Goal: Task Accomplishment & Management: Use online tool/utility

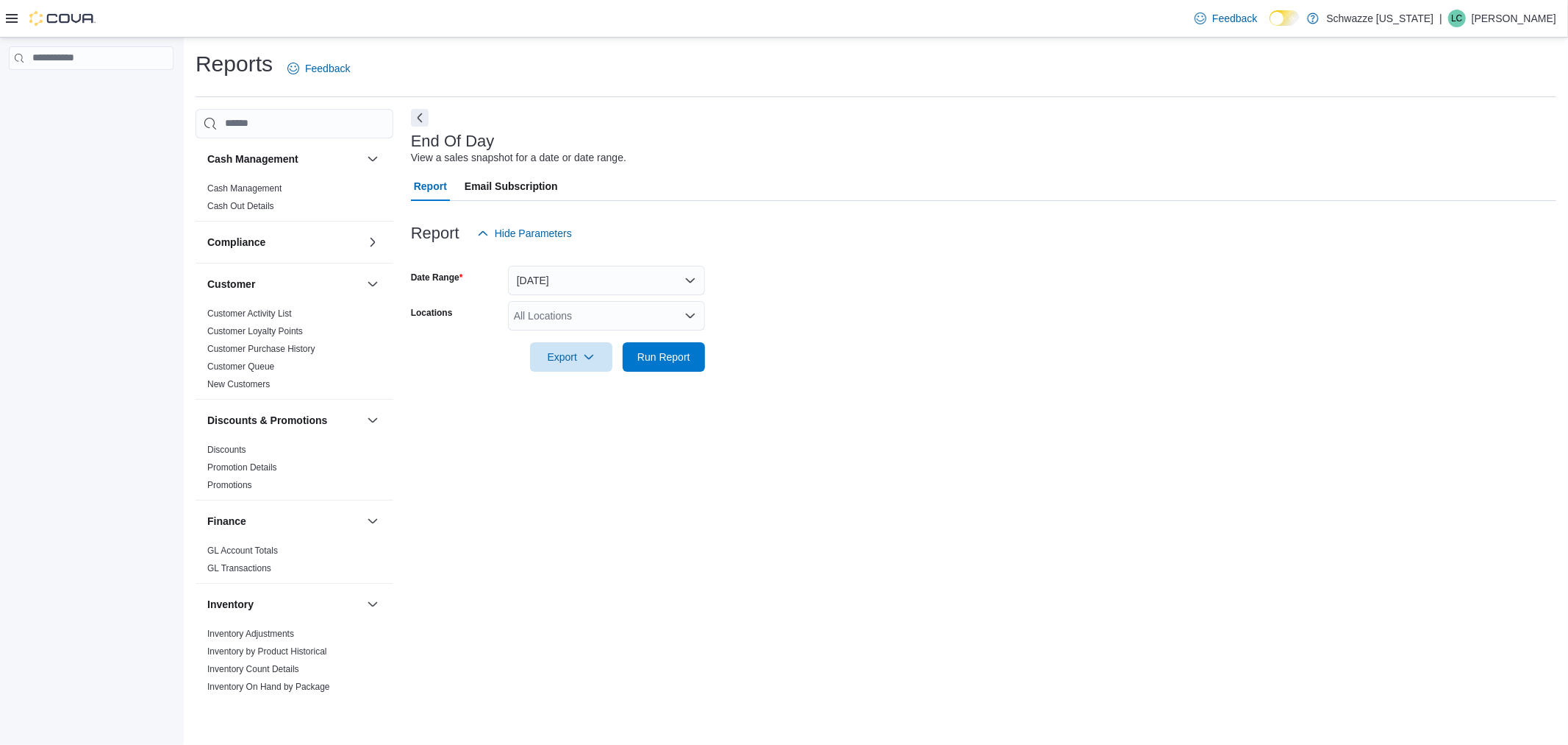
click at [640, 324] on div "All Locations" at bounding box center [607, 315] width 197 height 29
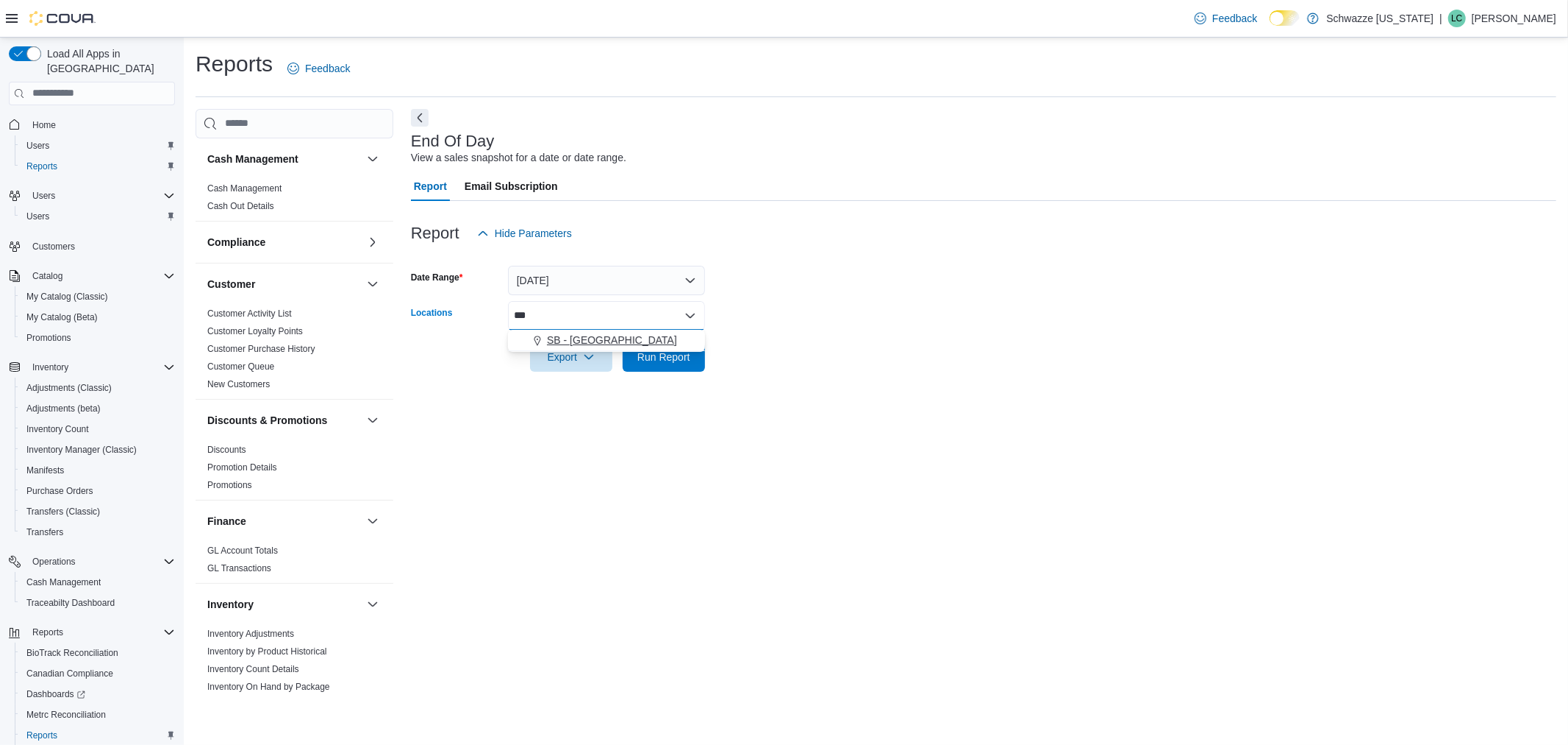
type input "***"
click at [627, 340] on span "SB - [GEOGRAPHIC_DATA]" at bounding box center [612, 340] width 131 height 15
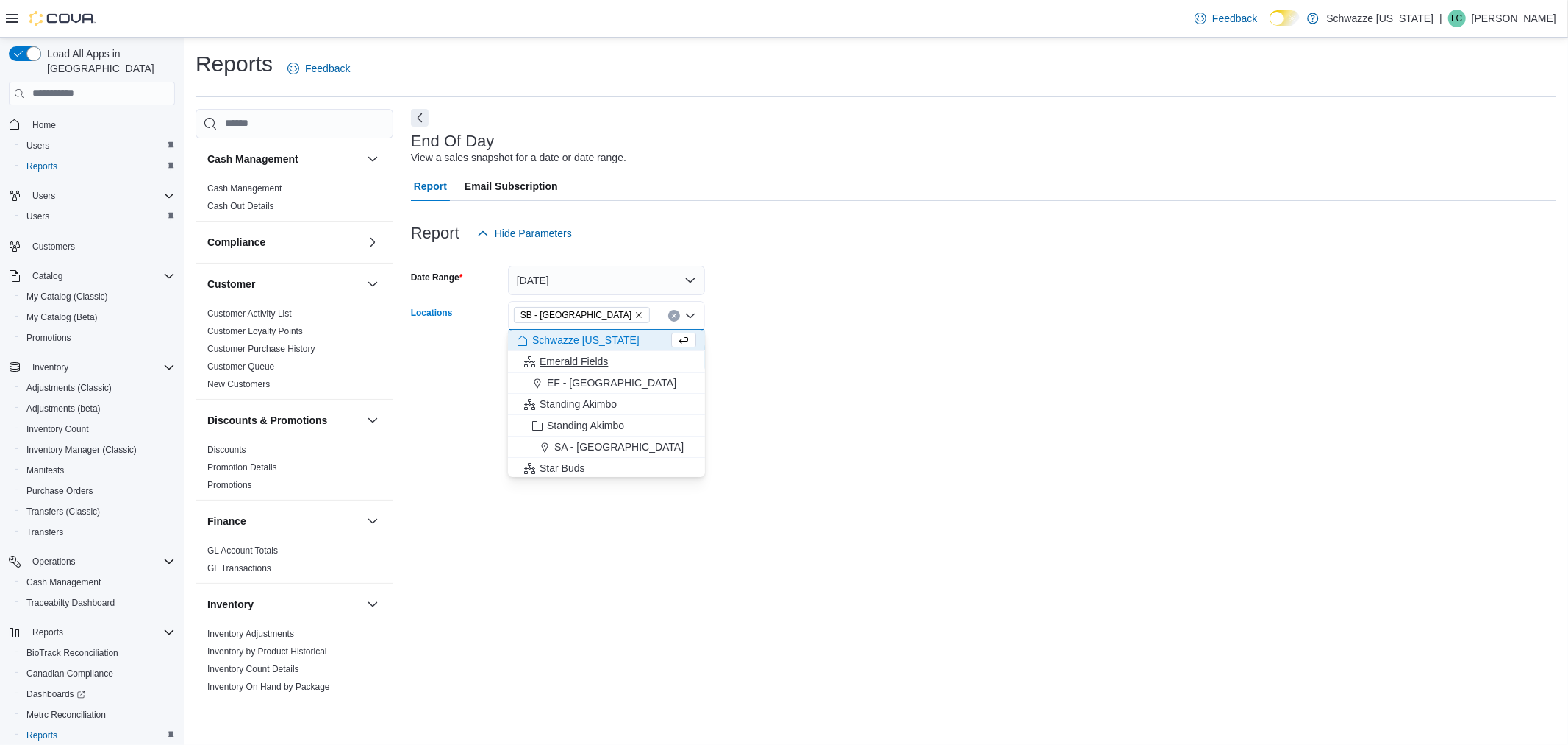
click at [656, 361] on div "Emerald Fields" at bounding box center [607, 362] width 179 height 15
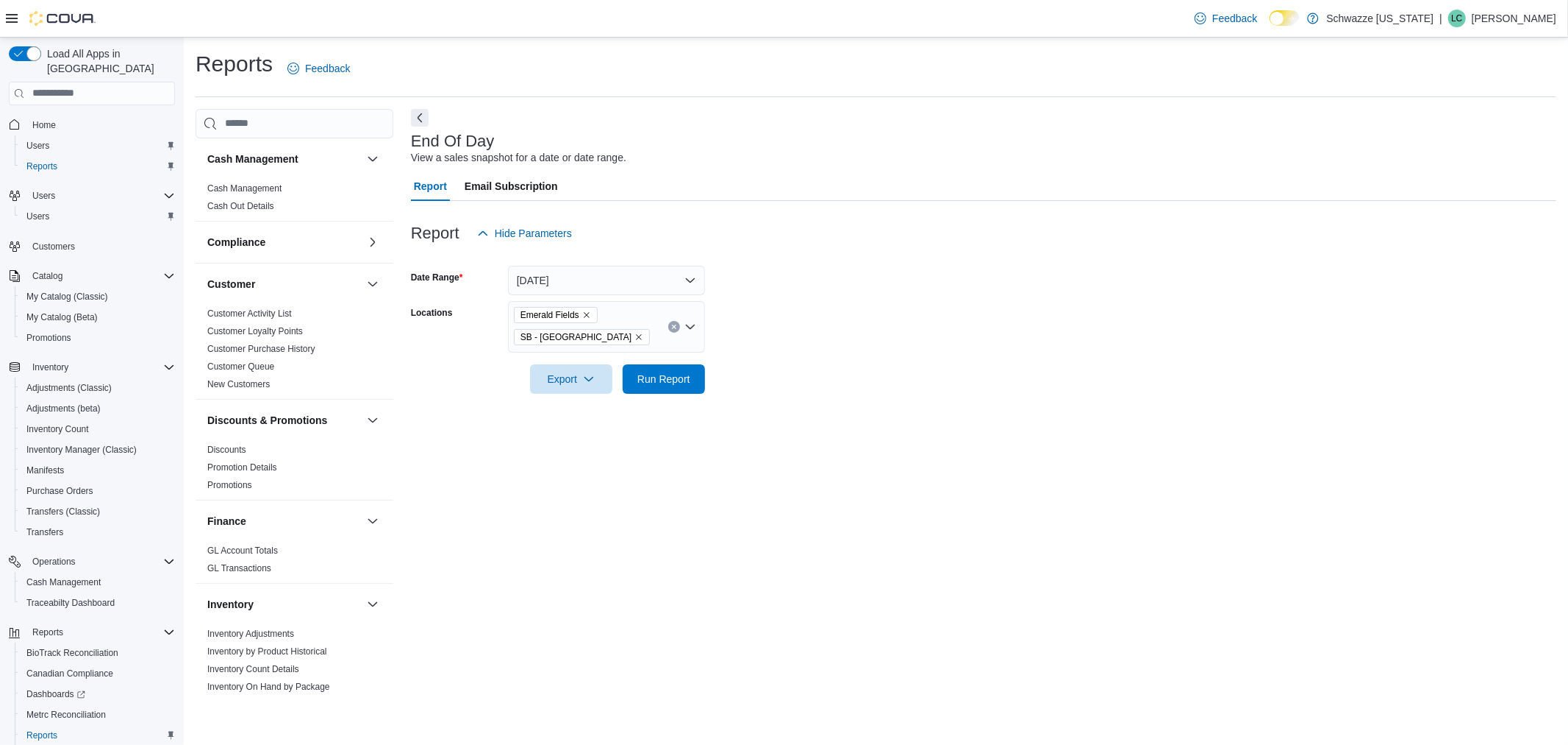
click at [799, 398] on div at bounding box center [984, 402] width 1145 height 18
click at [582, 311] on icon "Remove Emerald Fields from selection in this group" at bounding box center [586, 314] width 8 height 8
click at [839, 386] on div at bounding box center [984, 380] width 1145 height 18
click at [693, 354] on span "Run Report" at bounding box center [664, 355] width 65 height 29
